Goal: Navigation & Orientation: Find specific page/section

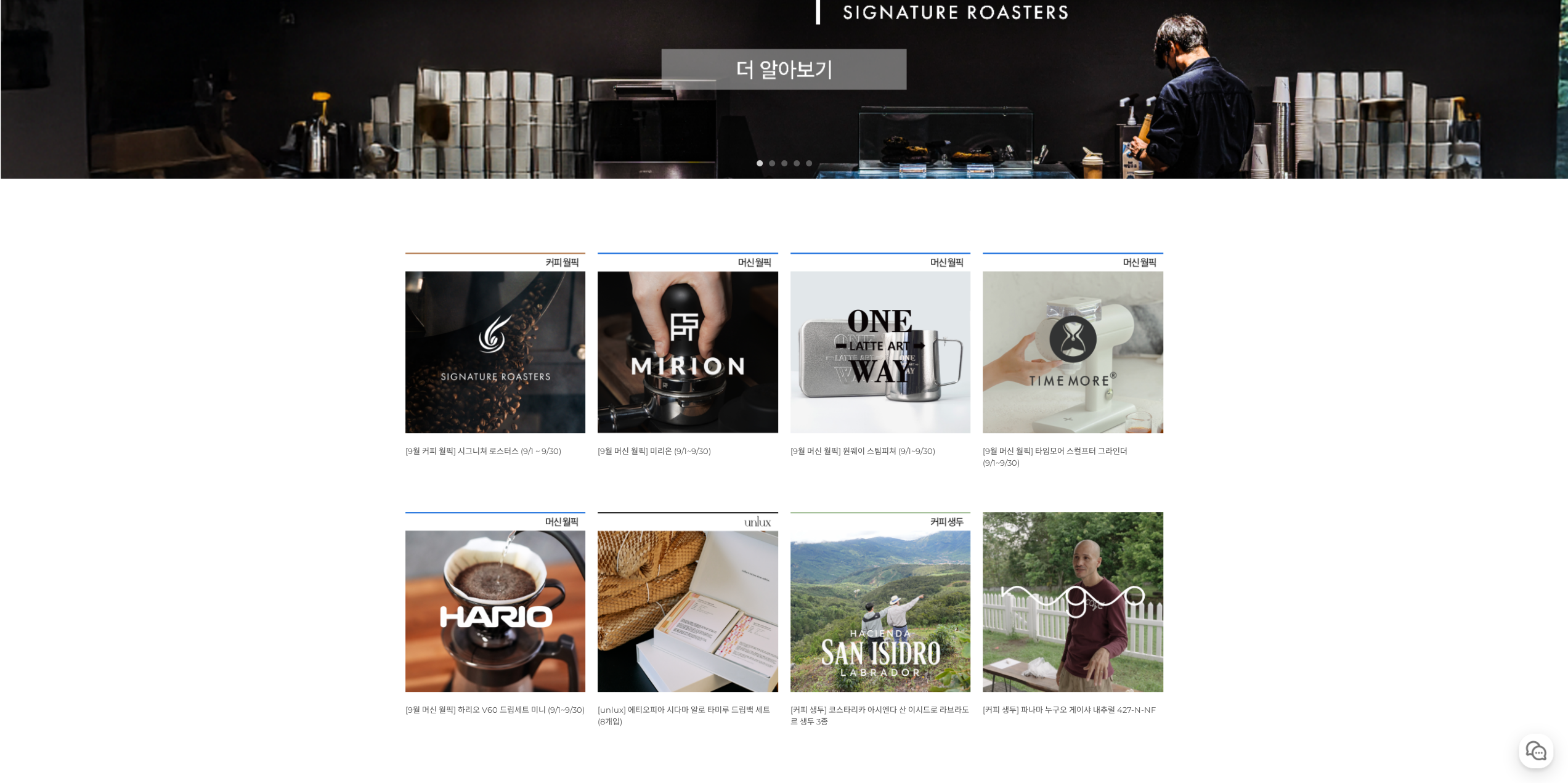
scroll to position [575, 0]
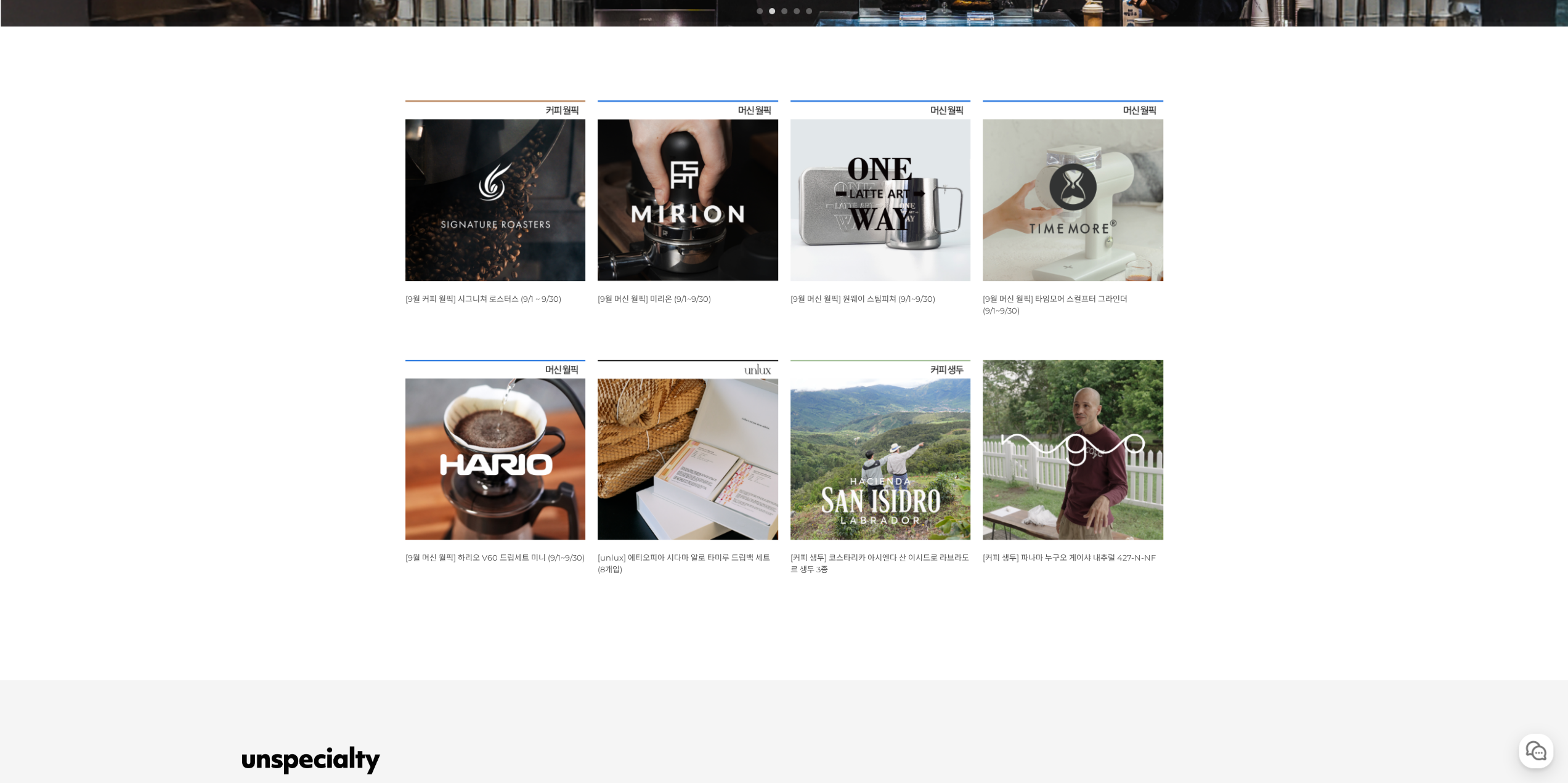
click at [736, 259] on img at bounding box center [687, 190] width 180 height 180
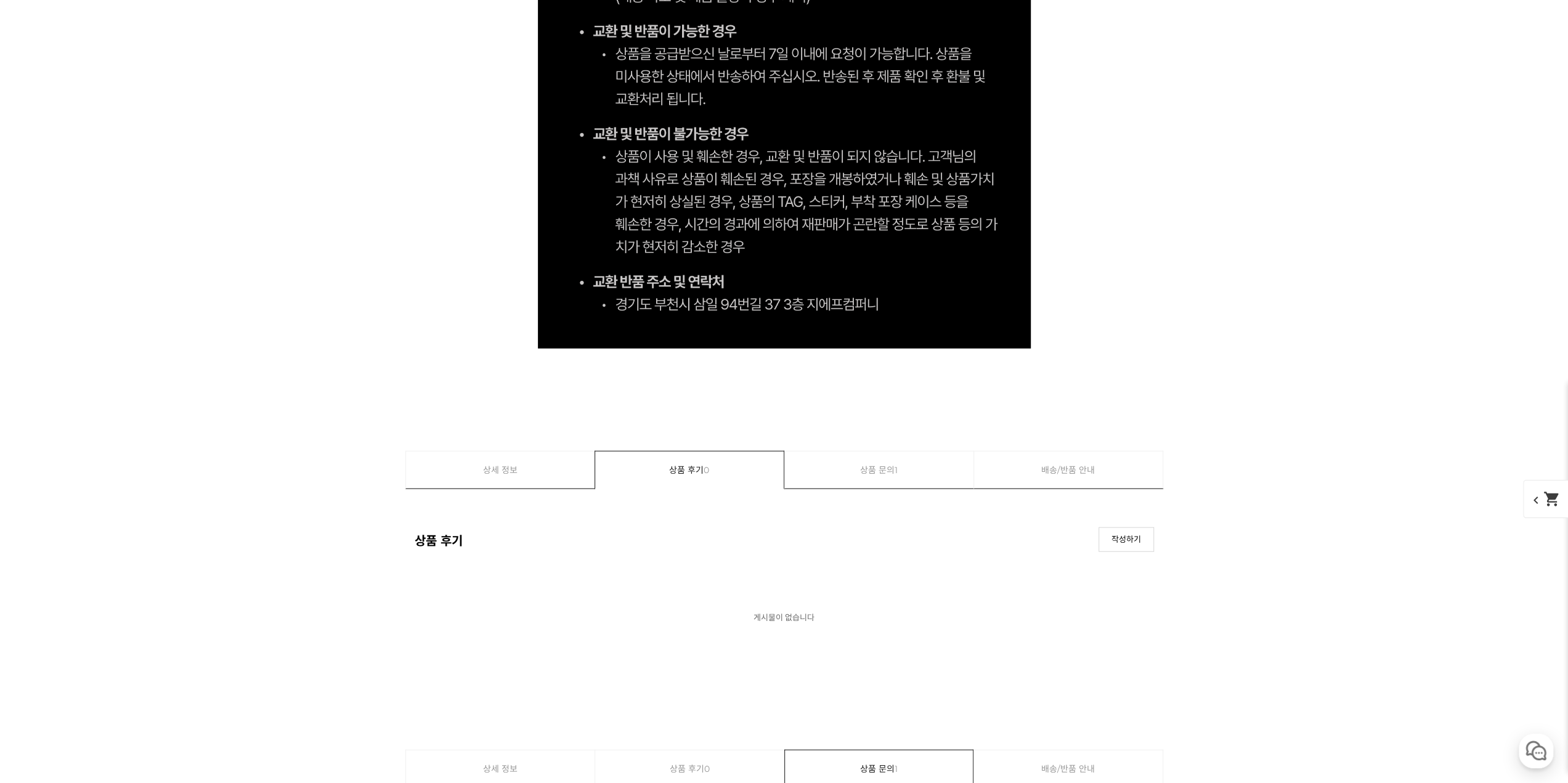
scroll to position [12216, 0]
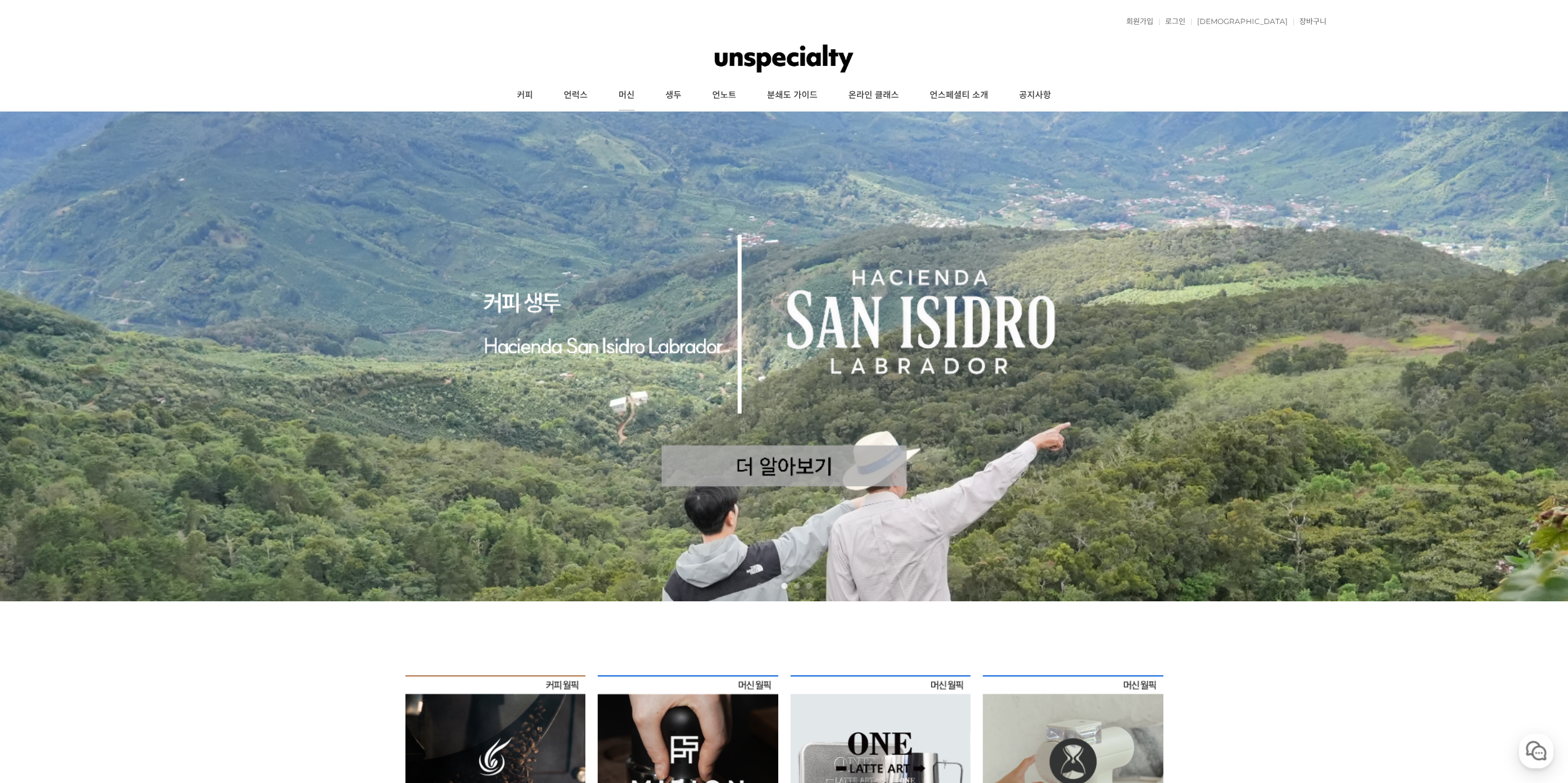
click at [640, 93] on link "머신" at bounding box center [626, 95] width 47 height 31
